Goal: Transaction & Acquisition: Obtain resource

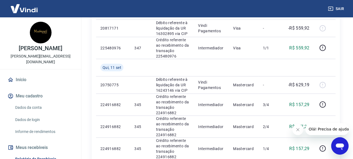
scroll to position [142, 0]
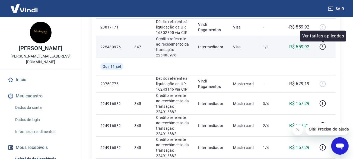
click at [324, 47] on icon "button" at bounding box center [322, 46] width 7 height 7
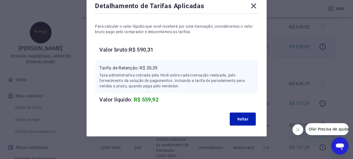
scroll to position [36, 0]
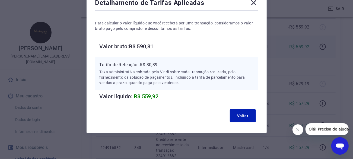
click at [255, 3] on icon at bounding box center [253, 2] width 9 height 9
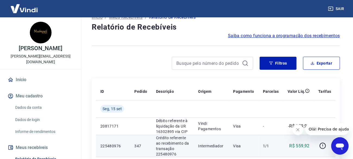
scroll to position [0, 0]
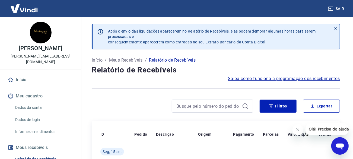
click at [317, 78] on span "Saiba como funciona a programação dos recebimentos" at bounding box center [284, 78] width 112 height 7
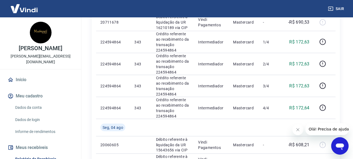
scroll to position [326, 0]
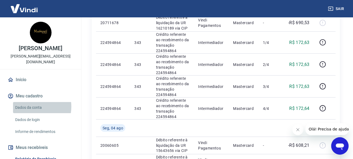
click at [29, 102] on link "Dados da conta" at bounding box center [44, 107] width 62 height 11
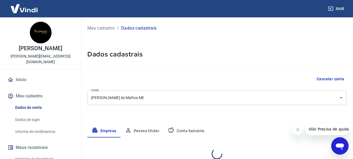
select select "MG"
select select "business"
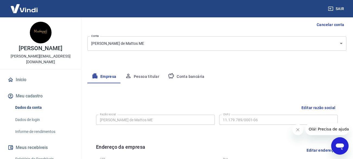
scroll to position [42, 0]
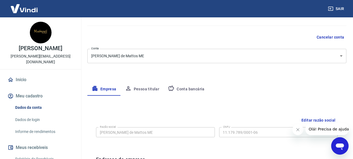
click at [198, 88] on button "Conta bancária" at bounding box center [186, 89] width 45 height 13
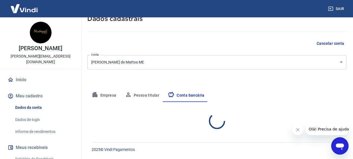
scroll to position [35, 0]
select select "1"
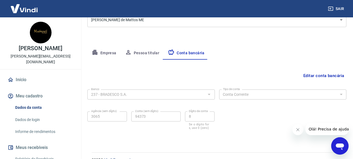
scroll to position [88, 0]
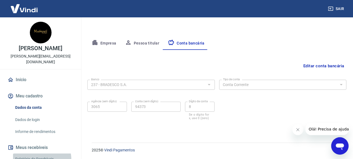
click at [41, 154] on link "Relatório de Recebíveis" at bounding box center [44, 159] width 62 height 11
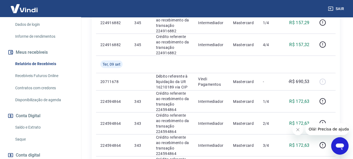
scroll to position [124, 0]
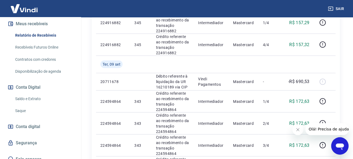
click at [30, 93] on link "Saldo e Extrato" at bounding box center [44, 98] width 62 height 11
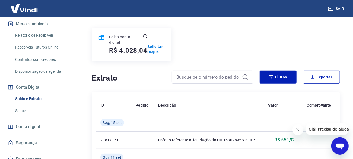
scroll to position [30, 0]
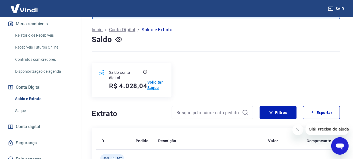
click at [154, 83] on p "Solicitar Saque" at bounding box center [156, 84] width 18 height 11
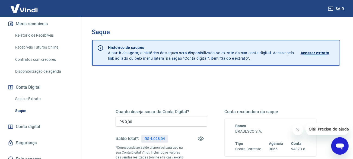
scroll to position [73, 0]
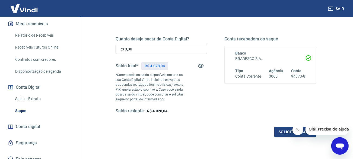
click at [147, 48] on input "R$ 0,00" at bounding box center [162, 49] width 92 height 10
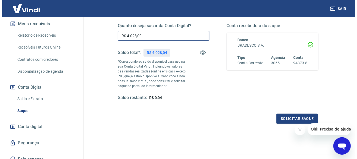
scroll to position [100, 0]
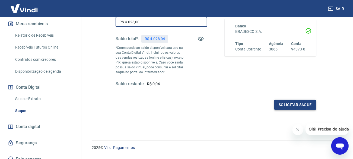
type input "R$ 4.028,00"
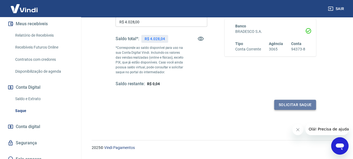
click at [307, 103] on button "Solicitar saque" at bounding box center [295, 105] width 42 height 10
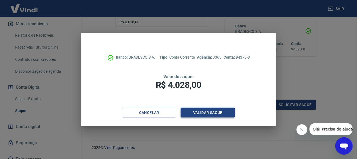
click at [208, 112] on button "Validar saque" at bounding box center [208, 113] width 54 height 10
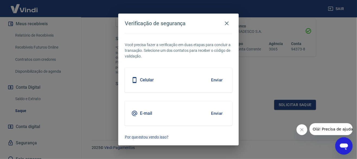
click at [195, 73] on div "Celular Enviar" at bounding box center [178, 80] width 107 height 24
click at [217, 80] on button "Enviar" at bounding box center [217, 79] width 18 height 11
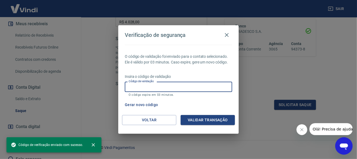
click at [171, 88] on input "Código de validação" at bounding box center [178, 87] width 107 height 10
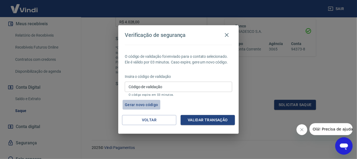
click at [147, 103] on button "Gerar novo código" at bounding box center [142, 105] width 38 height 10
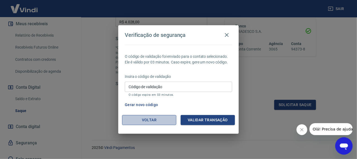
click at [148, 119] on button "Voltar" at bounding box center [149, 120] width 54 height 10
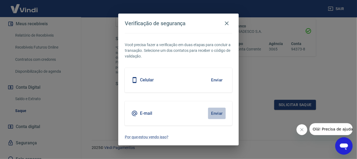
click at [218, 113] on button "Enviar" at bounding box center [217, 113] width 18 height 11
click at [219, 114] on button "Enviar" at bounding box center [217, 113] width 18 height 11
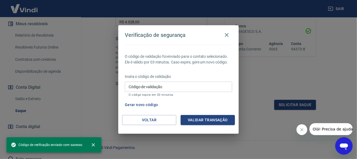
click at [216, 84] on input "Código de validação" at bounding box center [178, 87] width 107 height 10
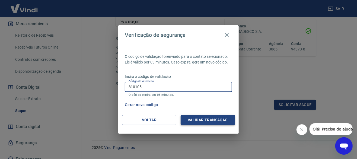
type input "810105"
click at [200, 123] on button "Validar transação" at bounding box center [208, 120] width 54 height 10
click at [200, 123] on div "Validar transação" at bounding box center [208, 120] width 54 height 10
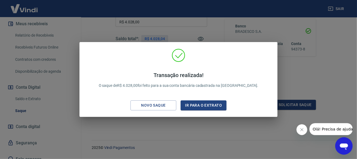
click at [294, 71] on div "Transação realizada! O saque de R$ 4.028,00 foi feito para a sua conta bancária…" at bounding box center [178, 79] width 357 height 159
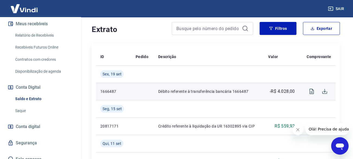
scroll to position [142, 0]
